Goal: Task Accomplishment & Management: Use online tool/utility

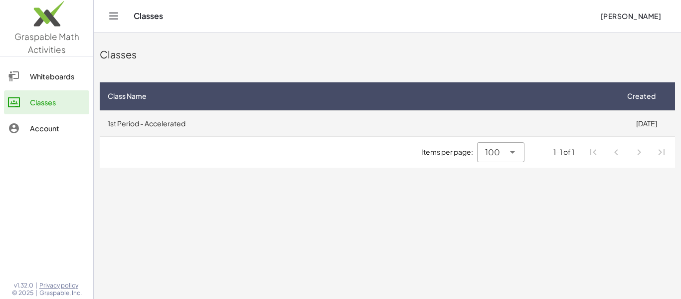
click at [145, 130] on td "1st Period - Accelerated" at bounding box center [359, 123] width 518 height 26
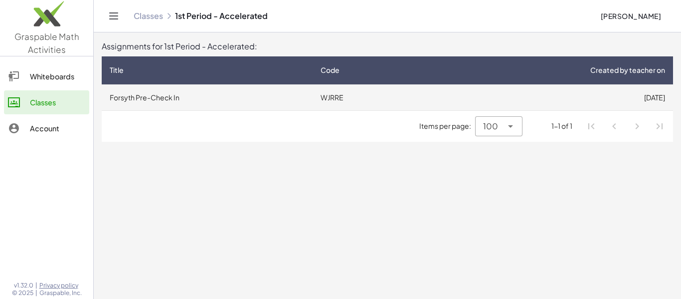
click at [145, 101] on td "Forsyth Pre-Check In" at bounding box center [207, 97] width 211 height 26
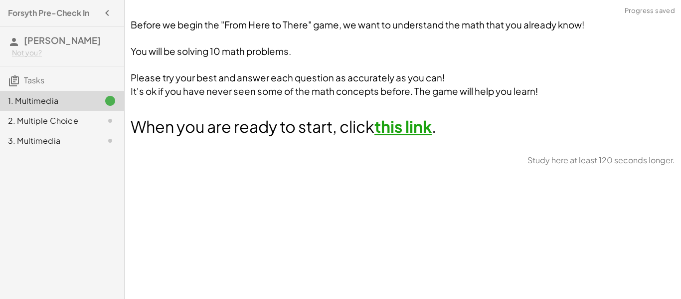
click at [398, 125] on link "this link" at bounding box center [402, 126] width 57 height 20
